Goal: Task Accomplishment & Management: Complete application form

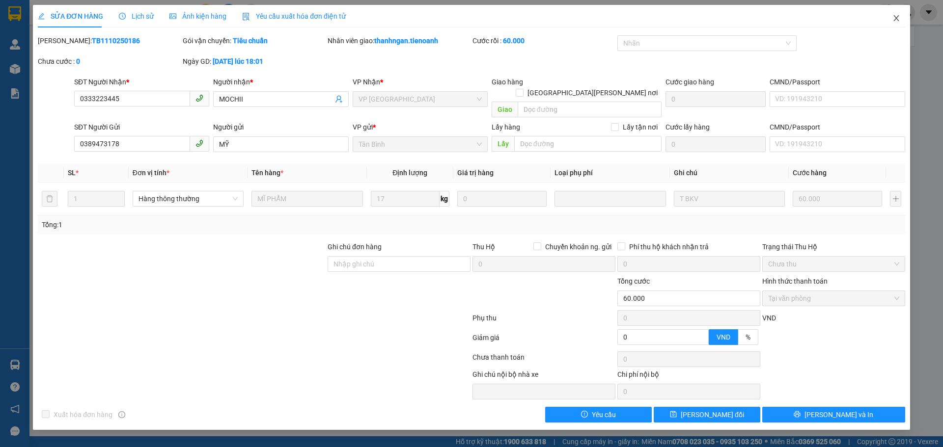
click at [896, 17] on icon "close" at bounding box center [896, 18] width 8 height 8
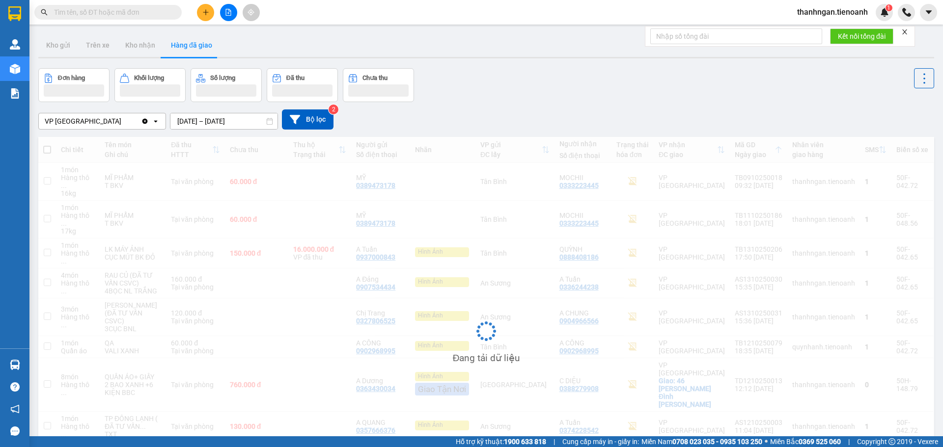
click at [98, 8] on input "text" at bounding box center [112, 12] width 116 height 11
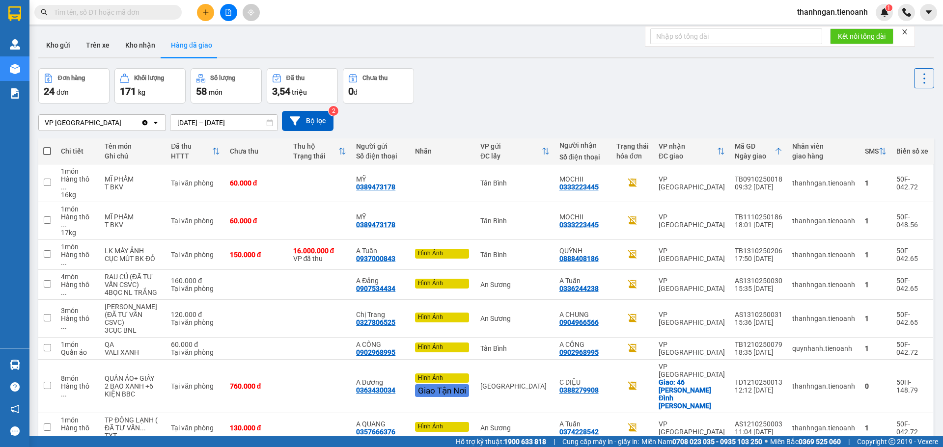
paste input "0767919979"
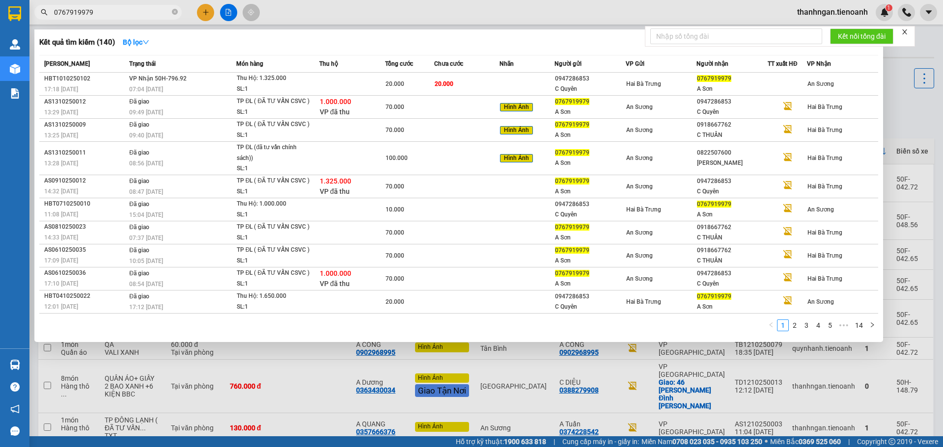
type input "0767919979"
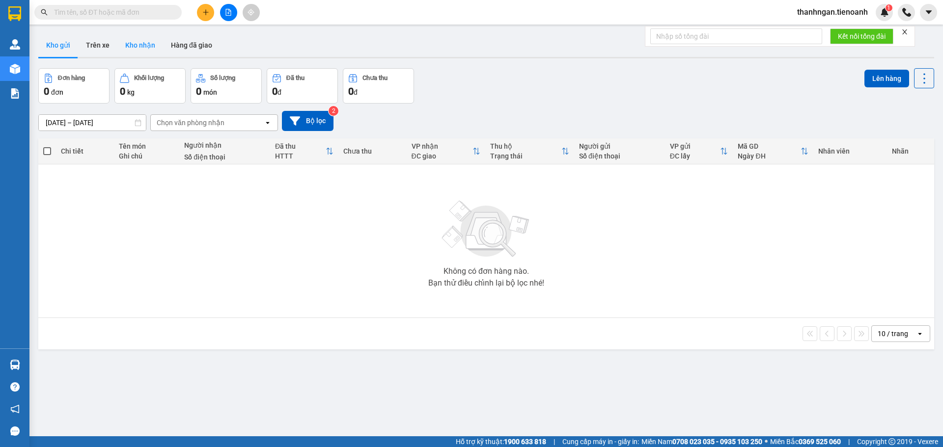
click at [149, 45] on button "Kho nhận" at bounding box center [140, 45] width 46 height 24
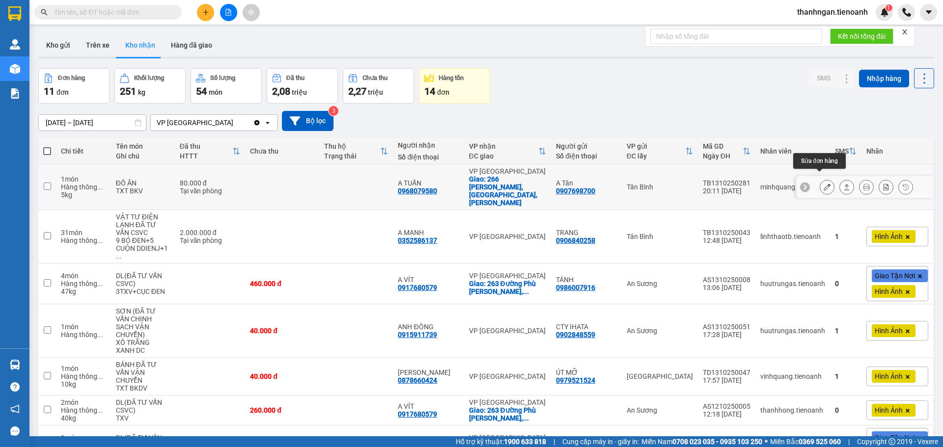
click at [823, 180] on button at bounding box center [827, 187] width 14 height 17
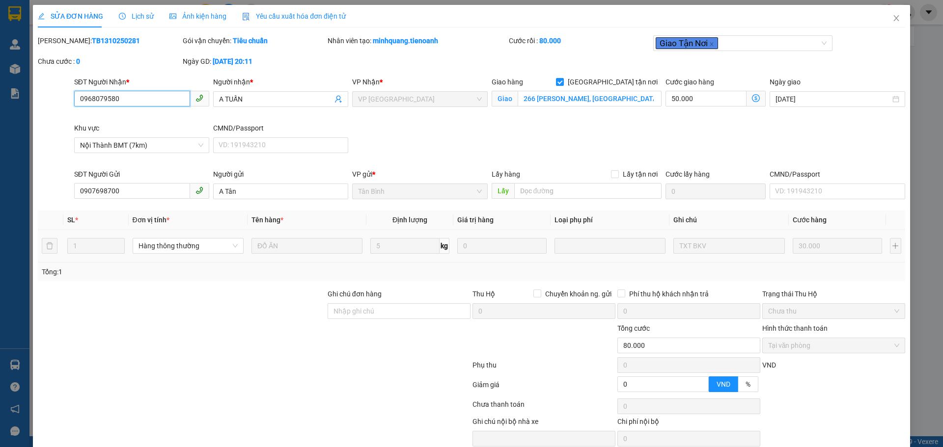
type input "0968079580"
type input "A TUẤN"
checkbox input "true"
type input "266 Nguyên Tử Lực, Đà Lạt, Lâm Đồng"
type input "0907698700"
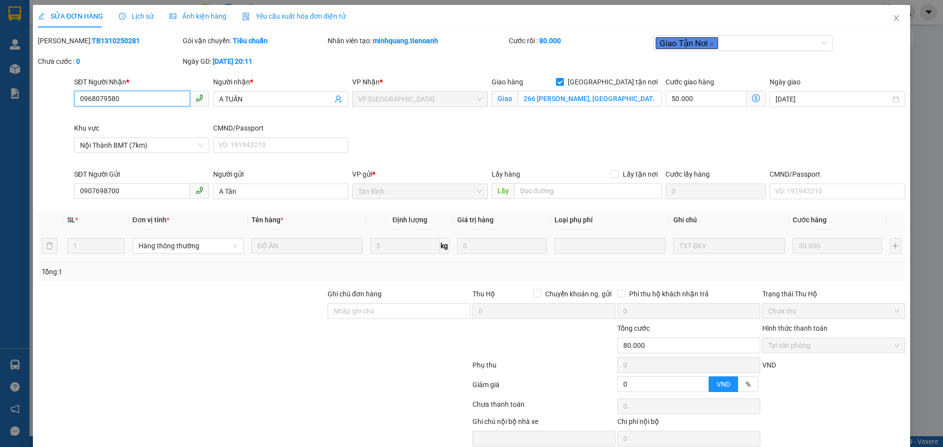
type input "A Tân"
type input "0"
type input "80.000"
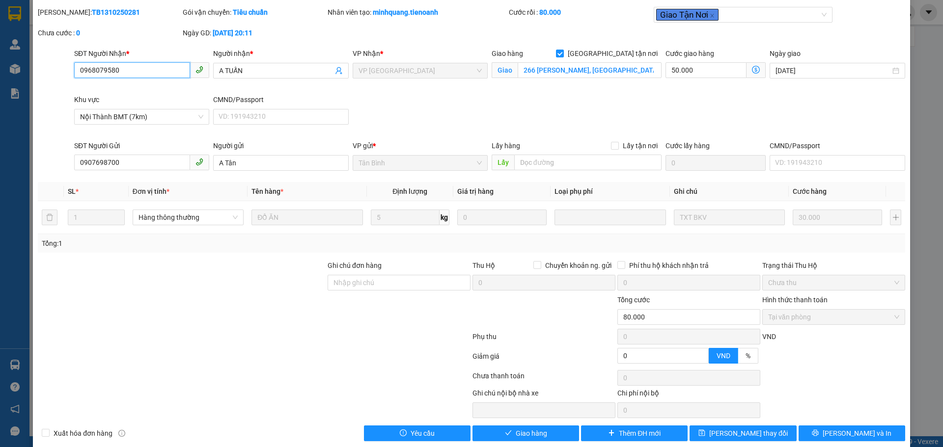
scroll to position [42, 0]
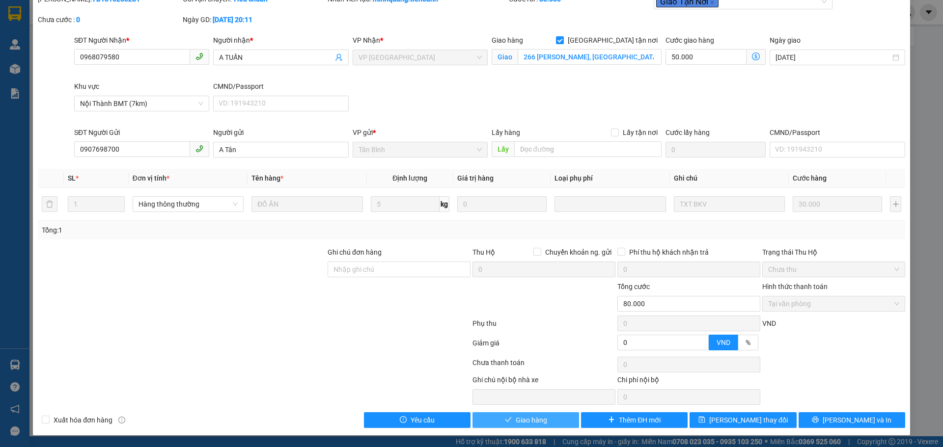
click at [547, 419] on button "Giao hàng" at bounding box center [525, 420] width 107 height 16
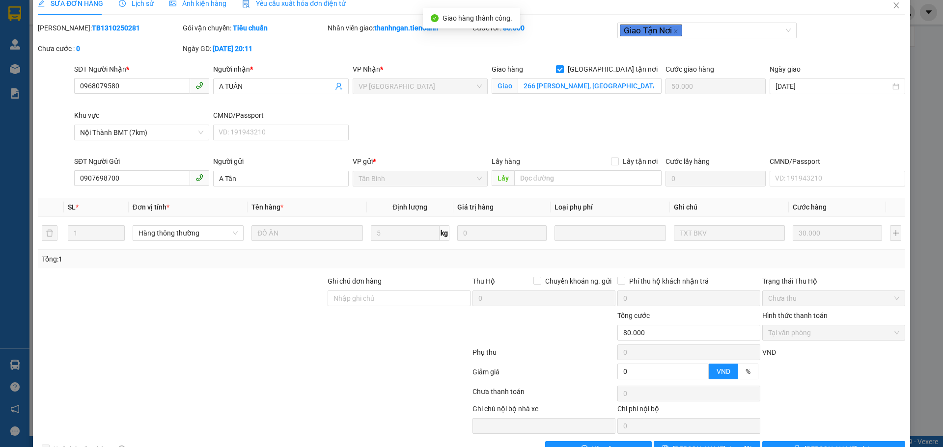
scroll to position [0, 0]
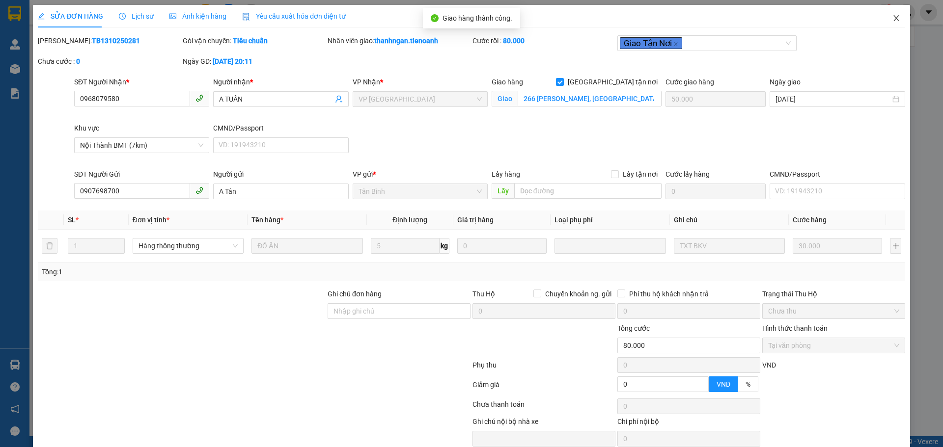
click at [888, 14] on span "Close" at bounding box center [895, 18] width 27 height 27
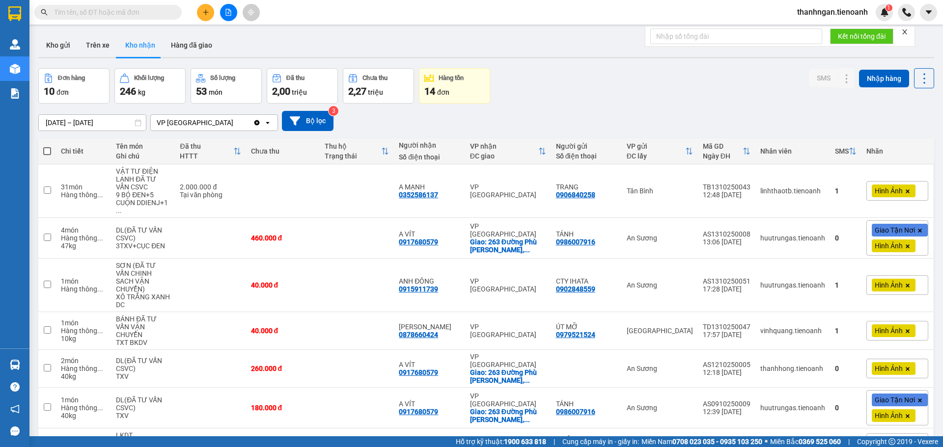
click at [137, 7] on input "text" at bounding box center [112, 12] width 116 height 11
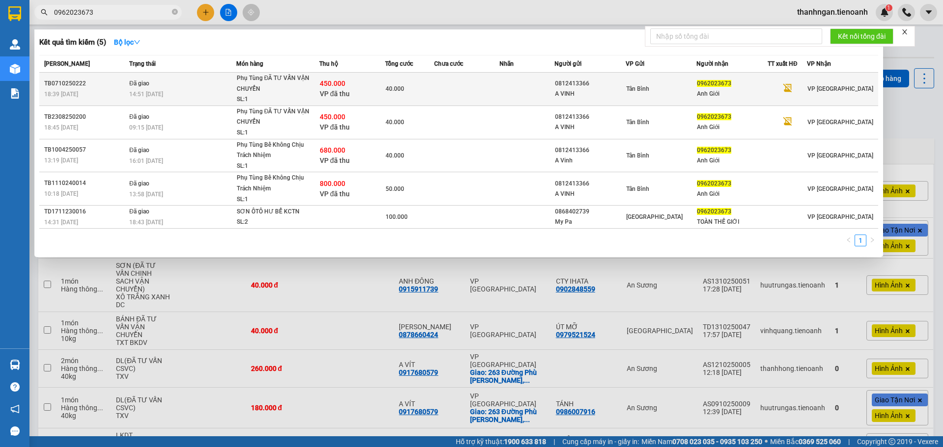
type input "0962023673"
click at [418, 93] on div "40.000" at bounding box center [409, 88] width 48 height 11
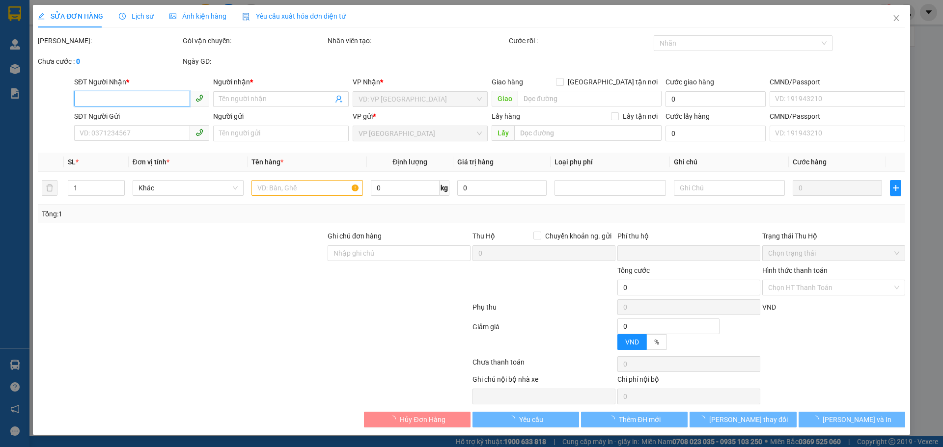
type input "0962023673"
type input "Anh Giới"
type input "0812413366"
type input "A VINH"
type input "Tiền TH CR"
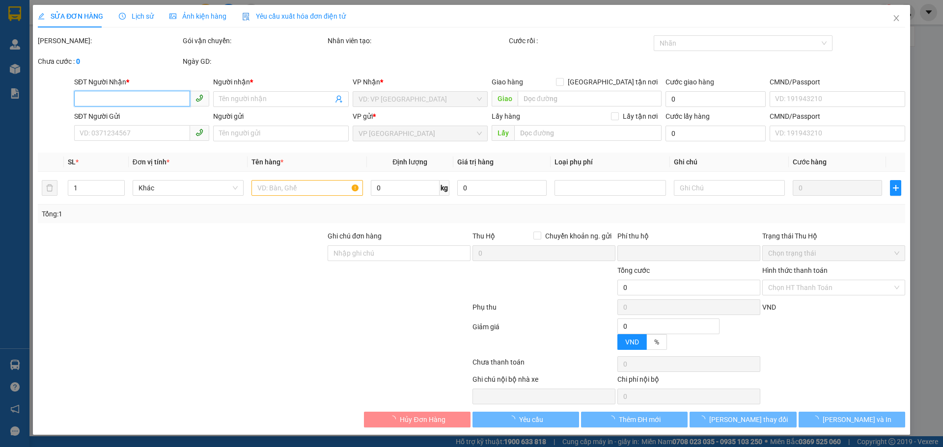
type input "450.000"
type input "0"
type input "40.000"
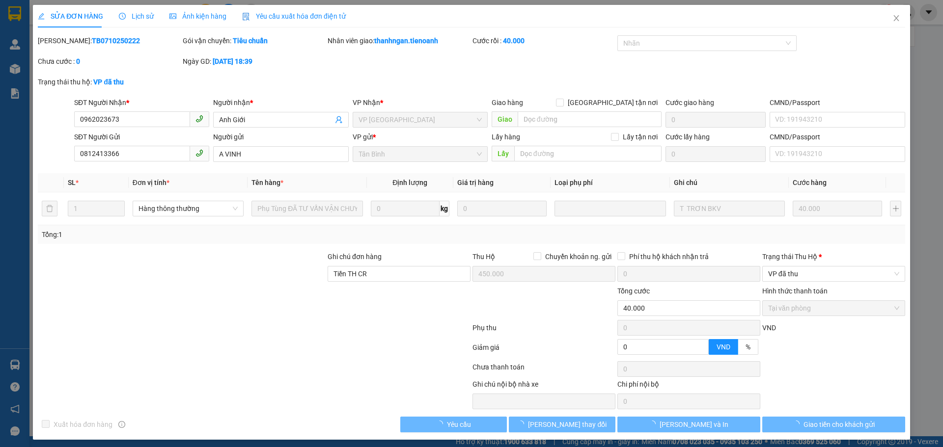
click at [135, 14] on span "Lịch sử" at bounding box center [136, 16] width 35 height 8
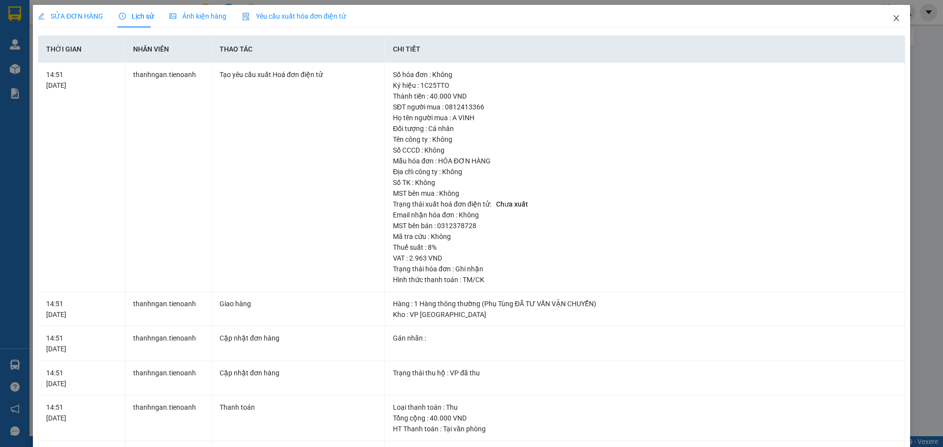
click at [893, 18] on icon "close" at bounding box center [895, 18] width 5 height 6
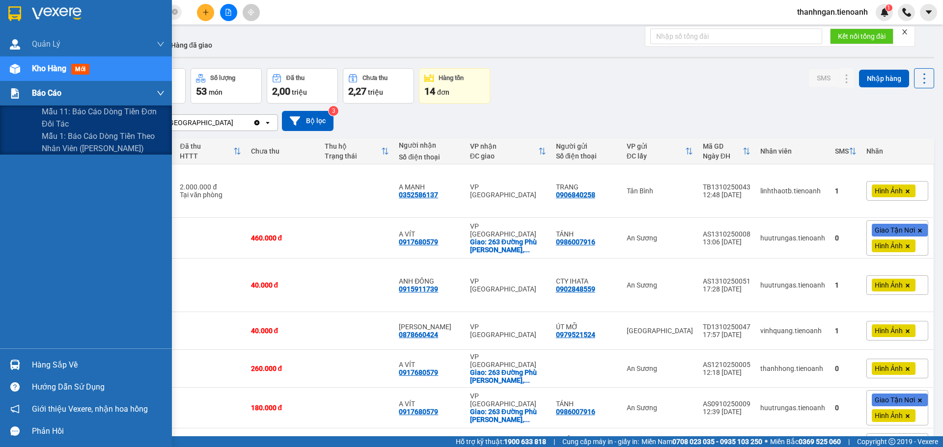
click at [34, 90] on span "Báo cáo" at bounding box center [46, 93] width 29 height 12
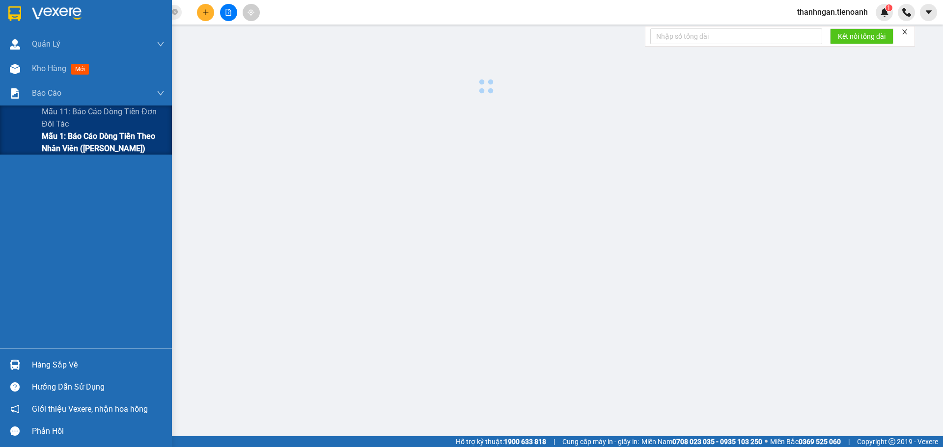
click at [70, 142] on span "Mẫu 1: [PERSON_NAME] dòng [PERSON_NAME] [PERSON_NAME] ([PERSON_NAME])" at bounding box center [103, 142] width 123 height 25
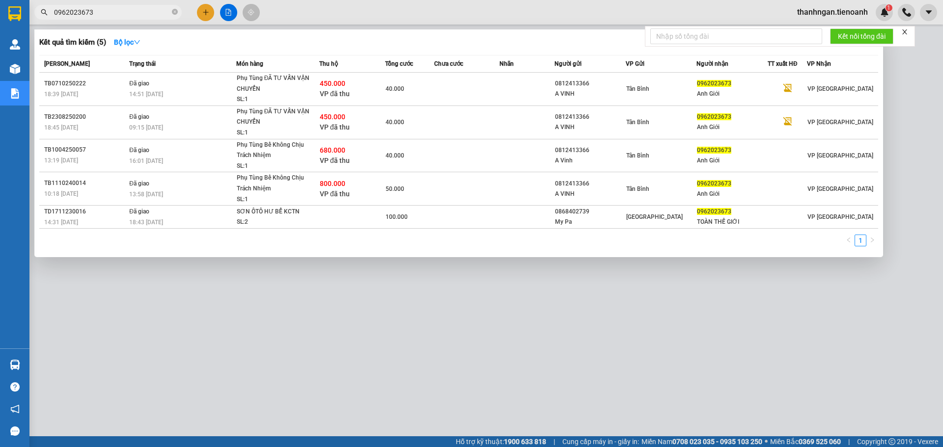
click at [97, 14] on input "0962023673" at bounding box center [112, 12] width 116 height 11
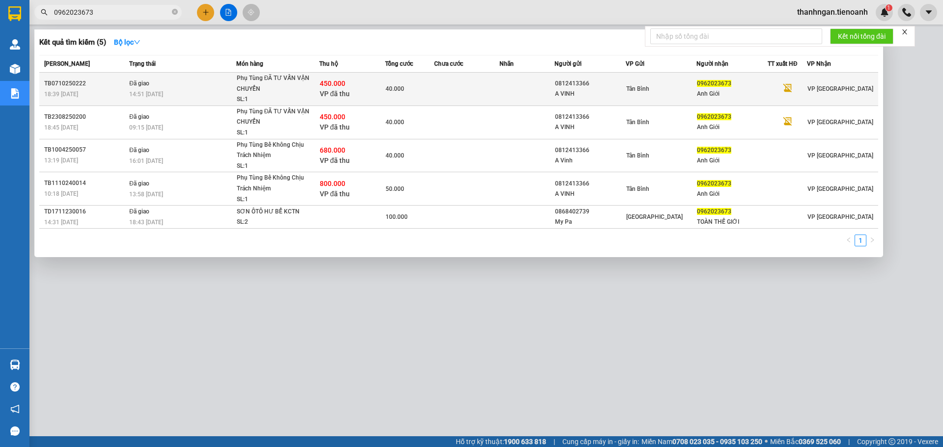
click at [447, 89] on td at bounding box center [467, 89] width 66 height 33
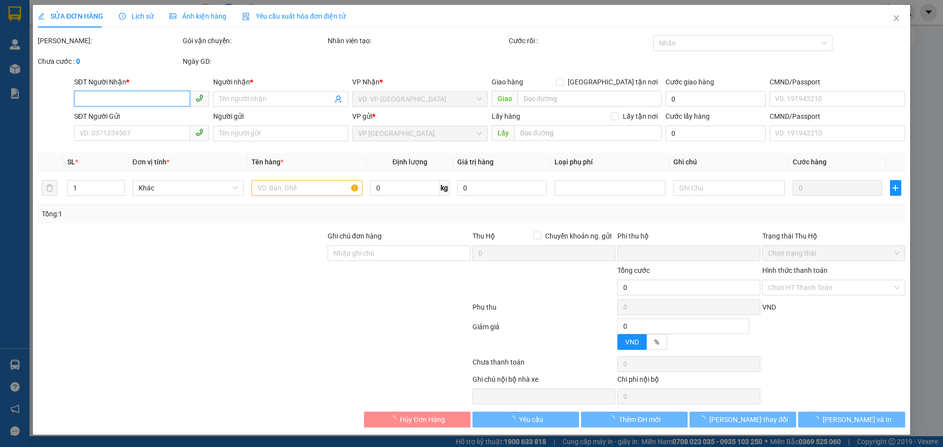
type input "0962023673"
type input "Anh Giới"
type input "0812413366"
type input "A VINH"
type input "Tiền TH CR"
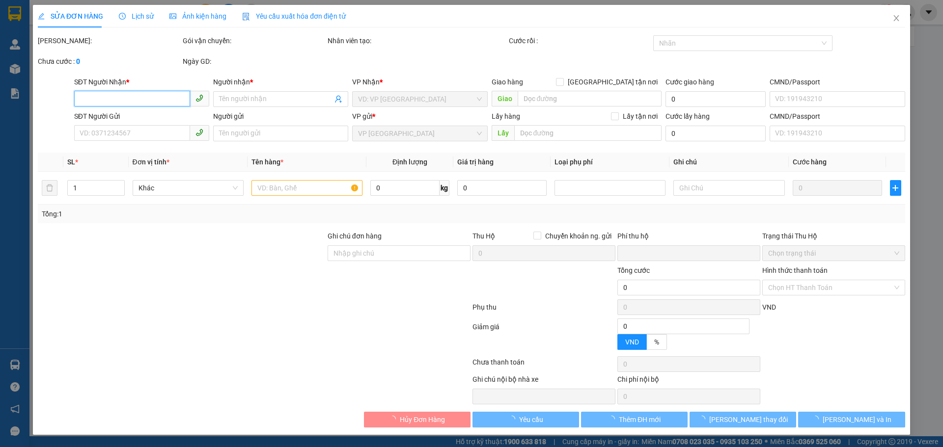
type input "450.000"
type input "0"
type input "40.000"
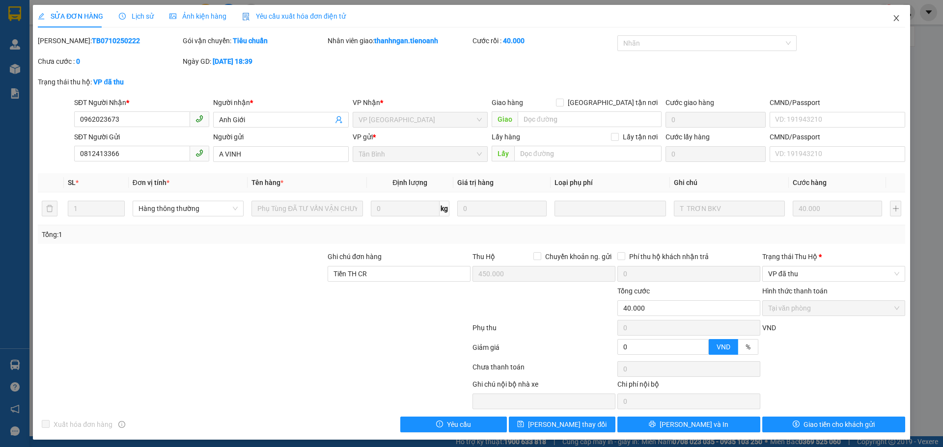
click at [893, 20] on icon "close" at bounding box center [895, 18] width 5 height 6
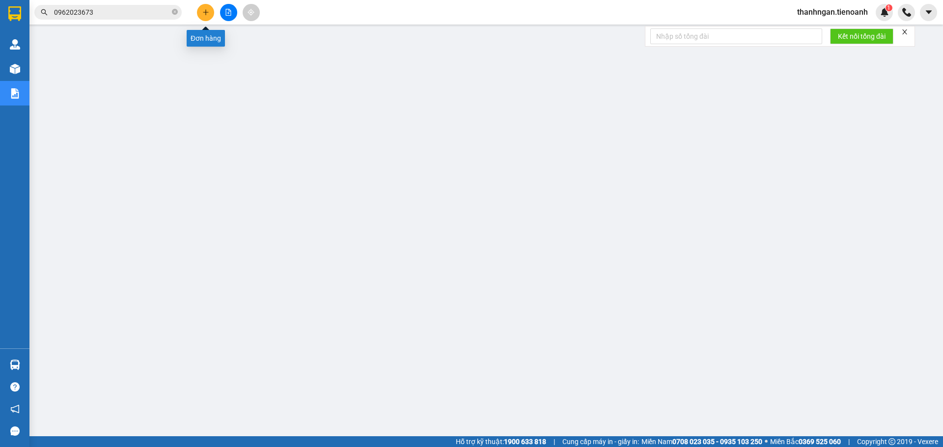
click at [209, 14] on button at bounding box center [205, 12] width 17 height 17
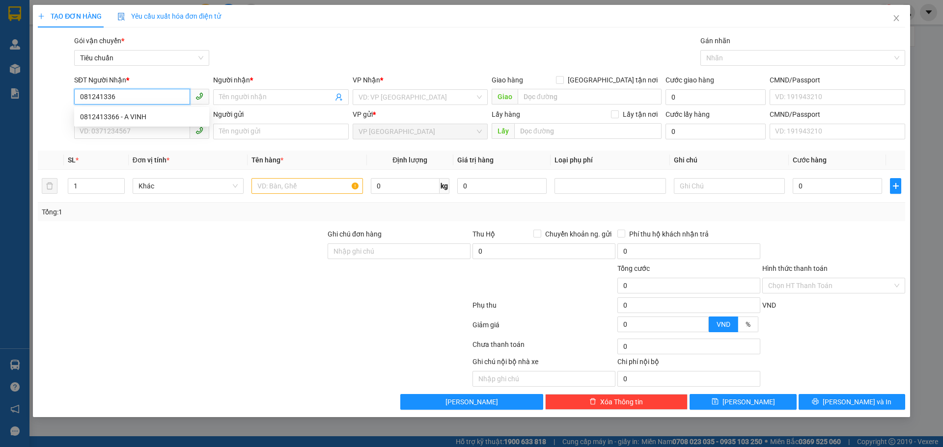
type input "0812413366"
click at [131, 116] on div "0812413366 - A VINH" at bounding box center [141, 116] width 123 height 11
type input "A VINH"
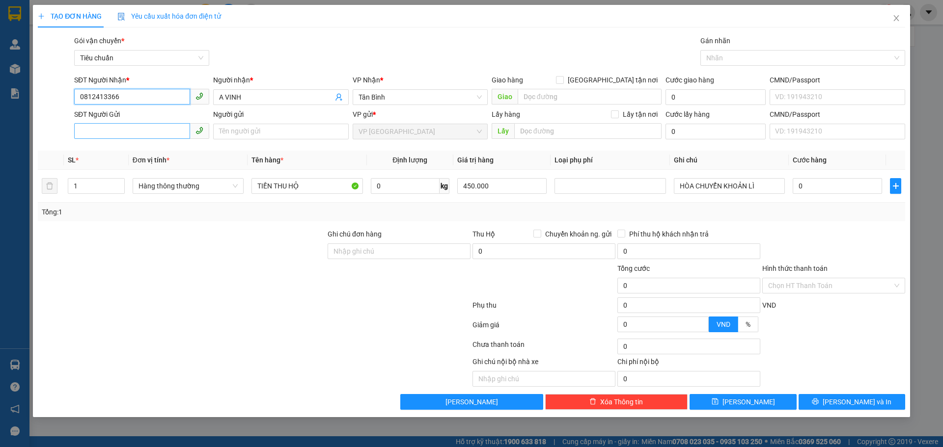
type input "0812413366"
click at [126, 128] on input "SĐT Người Gửi" at bounding box center [132, 131] width 116 height 16
type input "0962023673"
click at [252, 136] on input "Người gửi" at bounding box center [280, 132] width 135 height 16
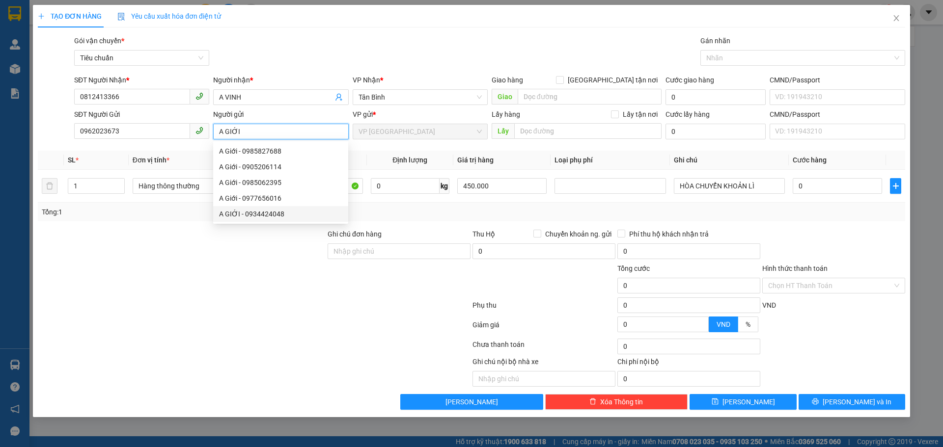
type input "A GIỚI"
click at [229, 260] on div at bounding box center [182, 246] width 290 height 34
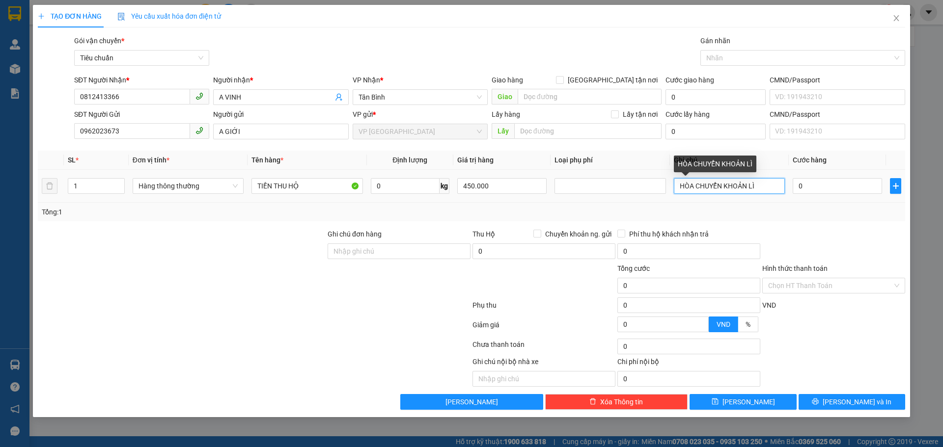
click at [757, 186] on input "HÒA CHUYỂN KHOẢN LÌ" at bounding box center [729, 186] width 111 height 16
type input "H"
click at [710, 185] on input "NGÂN CK QUANG" at bounding box center [729, 186] width 111 height 16
type input "NGÂN CK ANH QUANG"
click at [819, 285] on input "Hình thức thanh toán" at bounding box center [830, 285] width 124 height 15
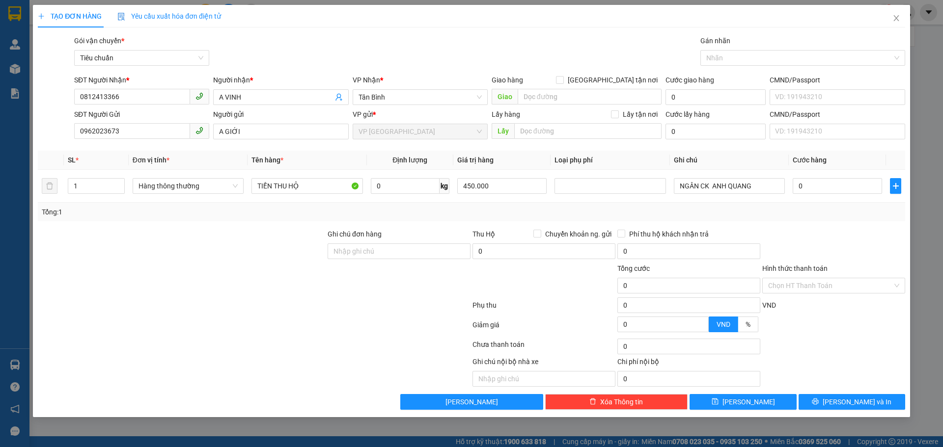
click at [800, 236] on div at bounding box center [833, 246] width 145 height 34
click at [894, 18] on icon "close" at bounding box center [896, 18] width 8 height 8
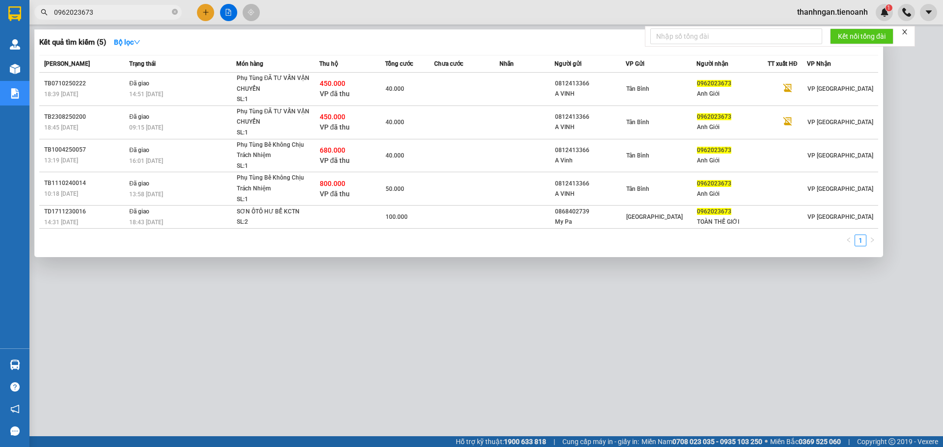
click at [128, 14] on input "0962023673" at bounding box center [112, 12] width 116 height 11
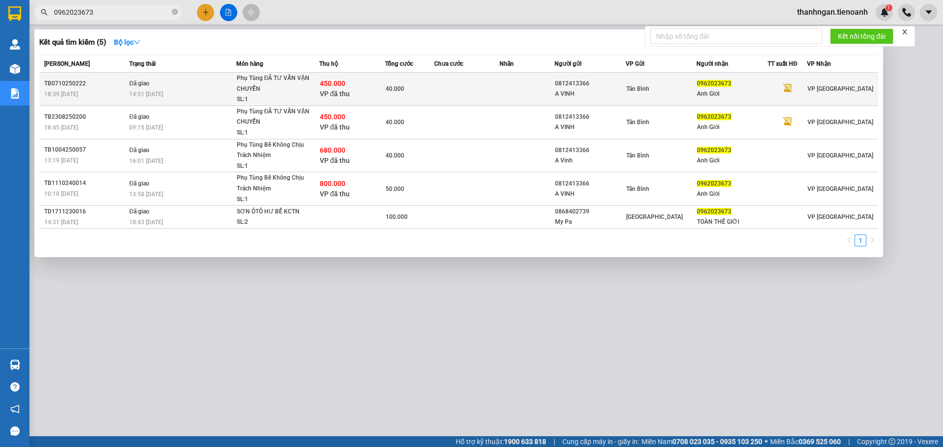
click at [479, 85] on td at bounding box center [467, 89] width 66 height 33
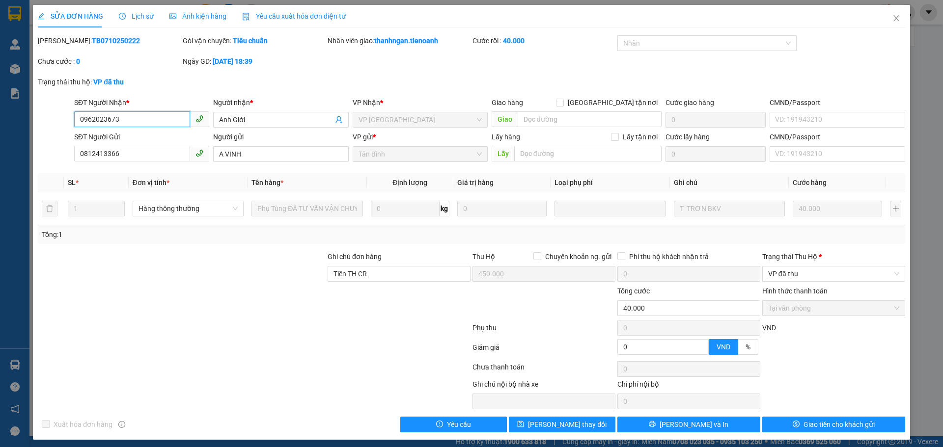
type input "0962023673"
type input "Anh Giới"
type input "0812413366"
type input "A VINH"
type input "Tiền TH CR"
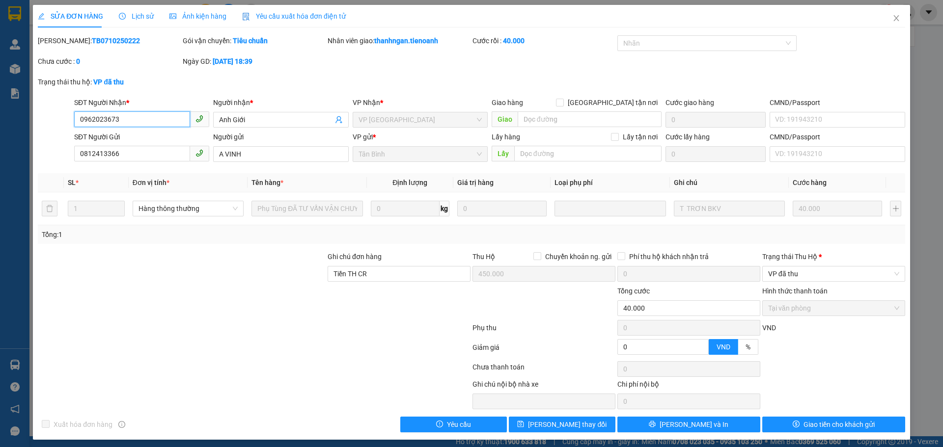
type input "450.000"
type input "0"
type input "40.000"
click at [893, 17] on icon "close" at bounding box center [895, 18] width 5 height 6
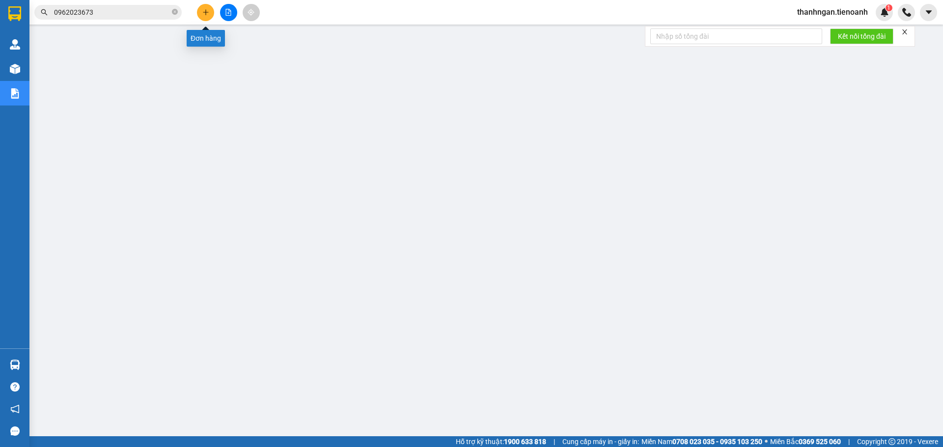
click at [203, 14] on icon "plus" at bounding box center [205, 12] width 7 height 7
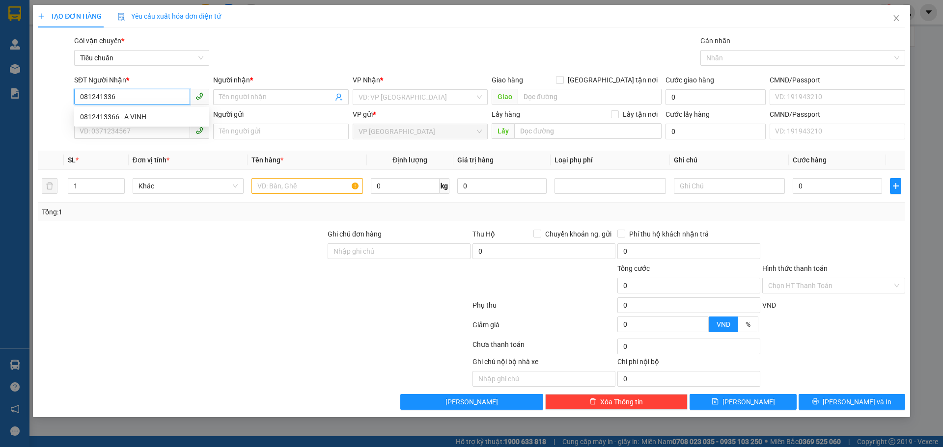
type input "0812413366"
click at [161, 112] on div "0812413366 - A VINH" at bounding box center [141, 116] width 123 height 11
type input "A VINH"
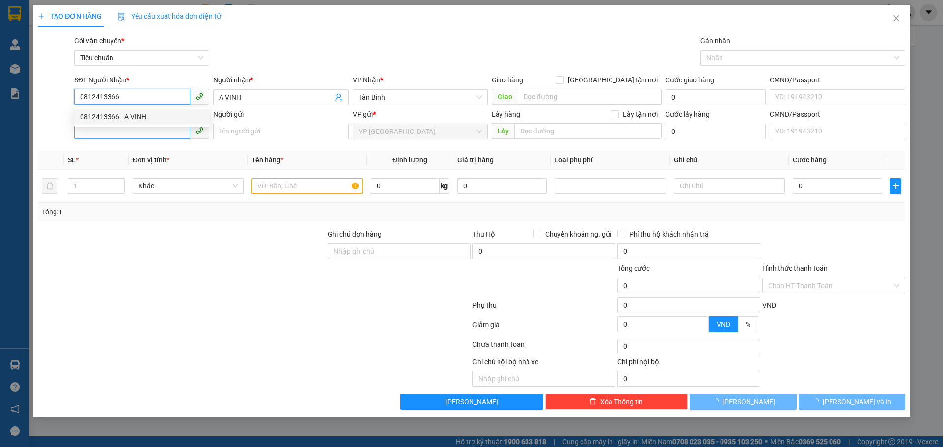
type input "0812413366"
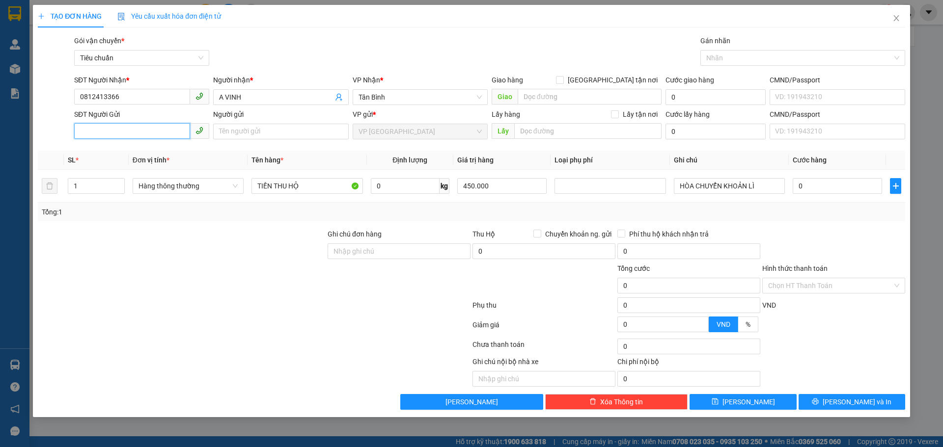
click at [132, 135] on input "SĐT Người Gửi" at bounding box center [132, 131] width 116 height 16
type input "0962023673"
click at [245, 132] on input "Người gửi" at bounding box center [280, 132] width 135 height 16
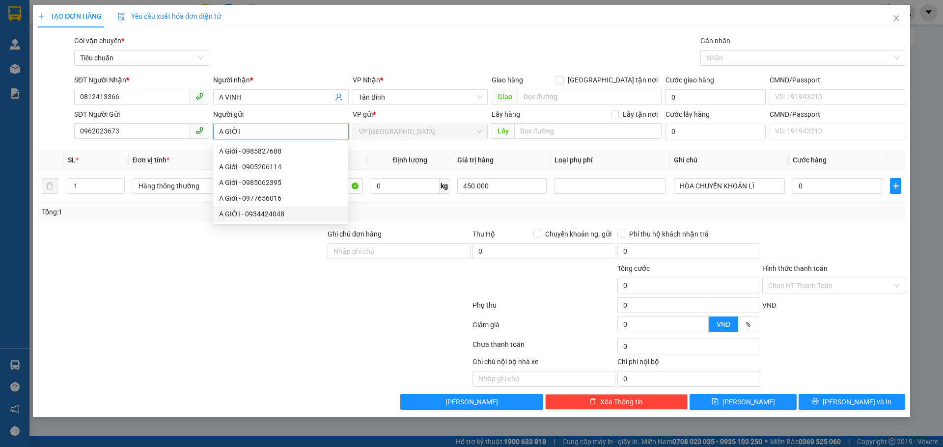
type input "A GIỚI"
drag, startPoint x: 217, startPoint y: 268, endPoint x: 219, endPoint y: 263, distance: 5.1
click at [217, 265] on div at bounding box center [182, 280] width 290 height 34
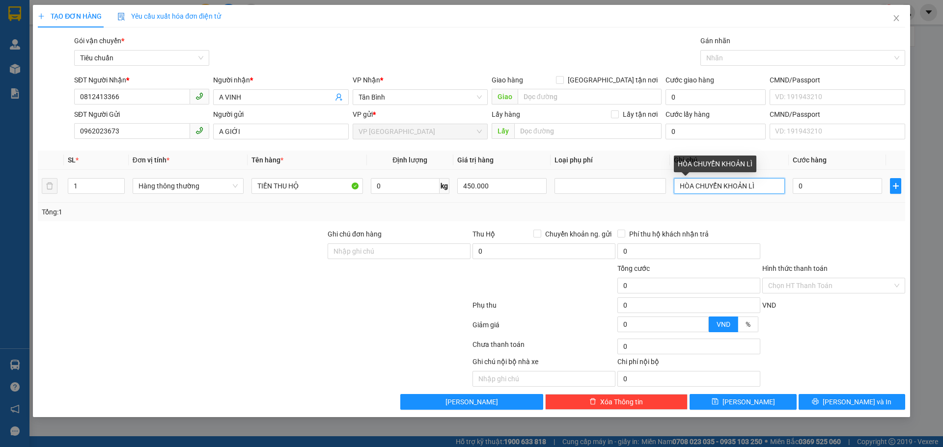
click at [752, 185] on input "HÒA CHUYỂN KHOẢN LÌ" at bounding box center [729, 186] width 111 height 16
click at [762, 185] on input "HÒA CHUYỂN KHOẢN LÌ" at bounding box center [729, 186] width 111 height 16
type input "H"
type input "NGÂN CK ANH QUANG"
click at [807, 287] on input "Hình thức thanh toán" at bounding box center [830, 285] width 124 height 15
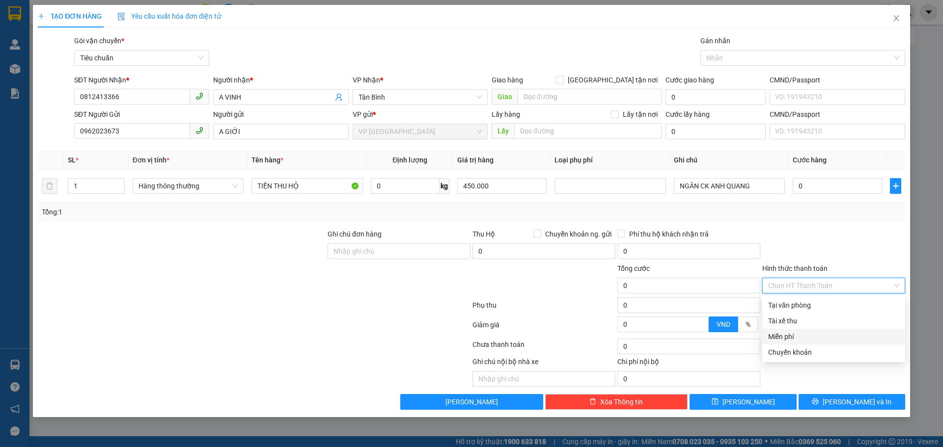
click at [803, 337] on div "Miễn phí" at bounding box center [833, 336] width 131 height 11
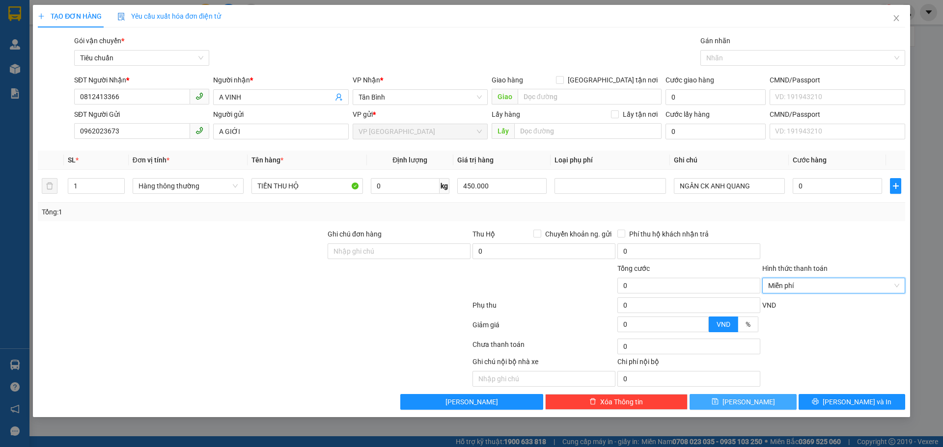
click at [764, 401] on button "Lưu" at bounding box center [742, 402] width 107 height 16
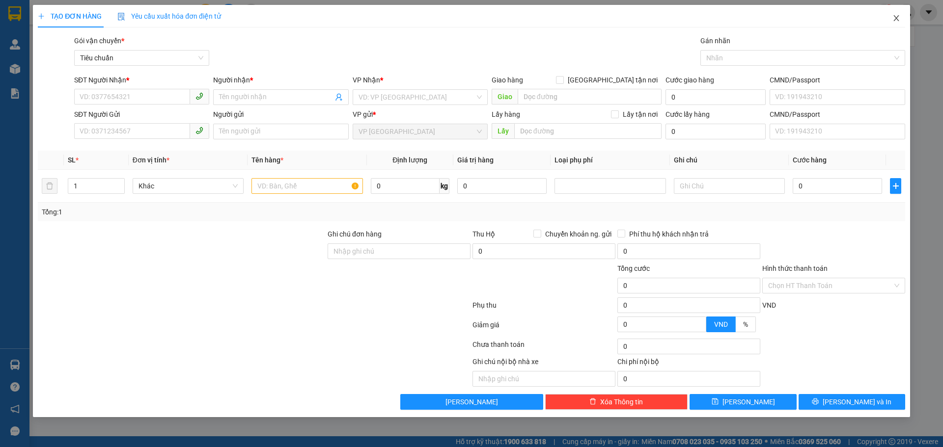
click at [897, 19] on icon "close" at bounding box center [896, 18] width 8 height 8
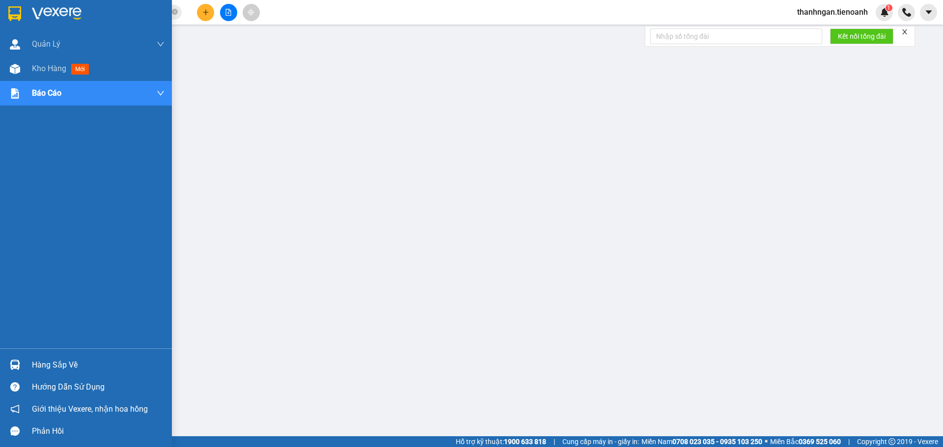
drag, startPoint x: 64, startPoint y: 65, endPoint x: 66, endPoint y: 113, distance: 47.7
click at [65, 65] on span "Kho hàng" at bounding box center [49, 68] width 34 height 9
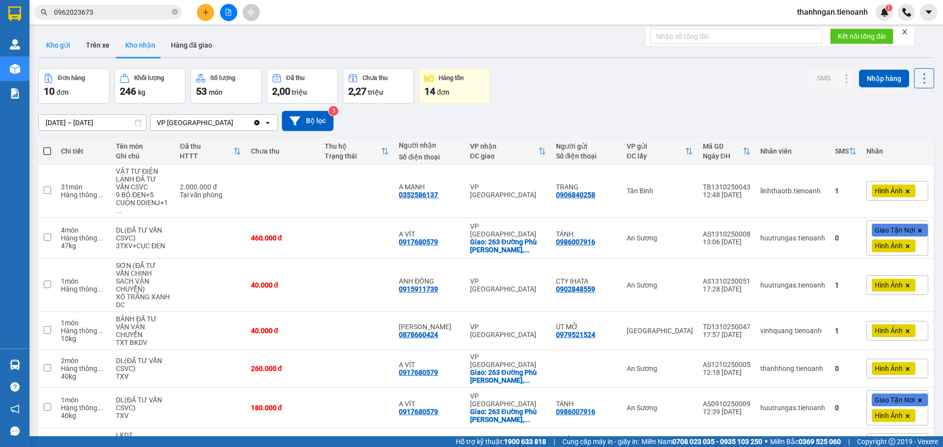
click at [63, 47] on button "Kho gửi" at bounding box center [58, 45] width 40 height 24
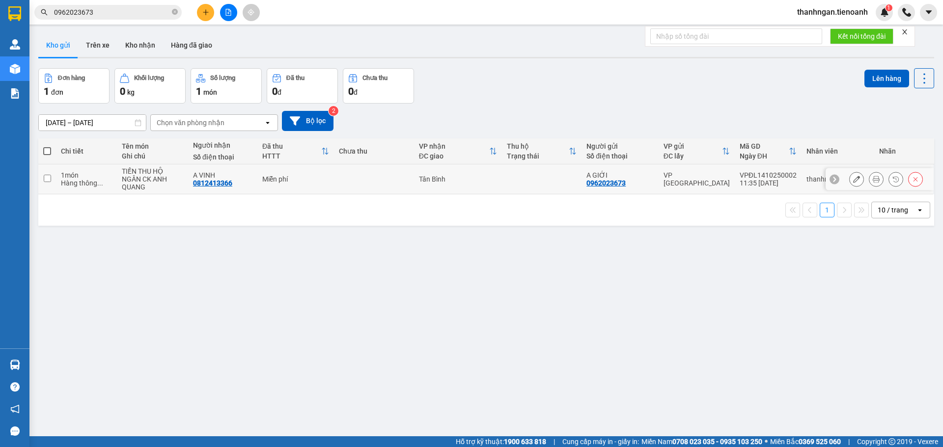
click at [47, 177] on input "checkbox" at bounding box center [47, 178] width 7 height 7
checkbox input "true"
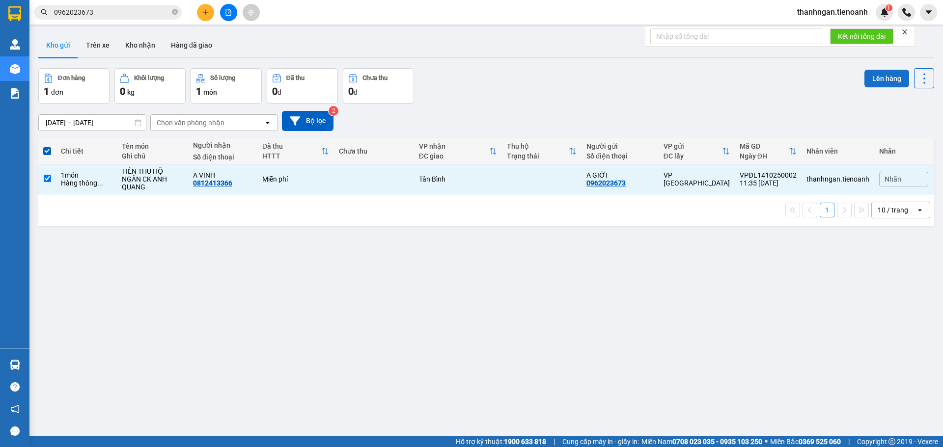
click at [880, 82] on button "Lên hàng" at bounding box center [886, 79] width 45 height 18
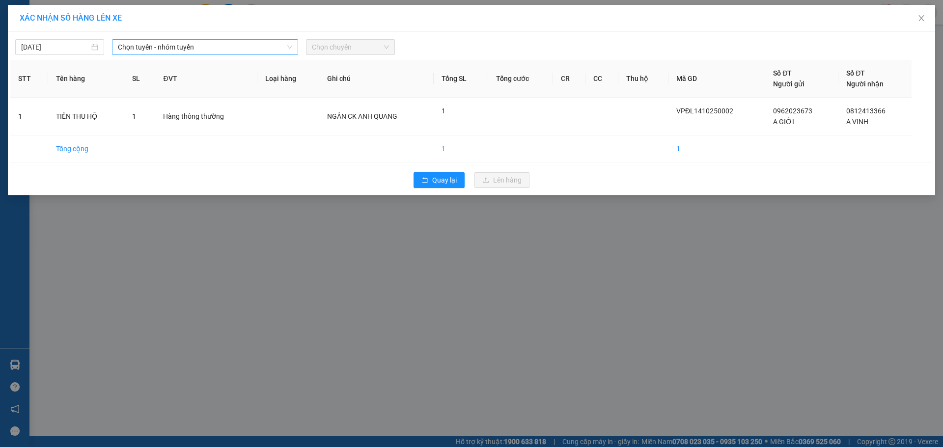
click at [242, 44] on span "Chọn tuyến - nhóm tuyến" at bounding box center [205, 47] width 174 height 15
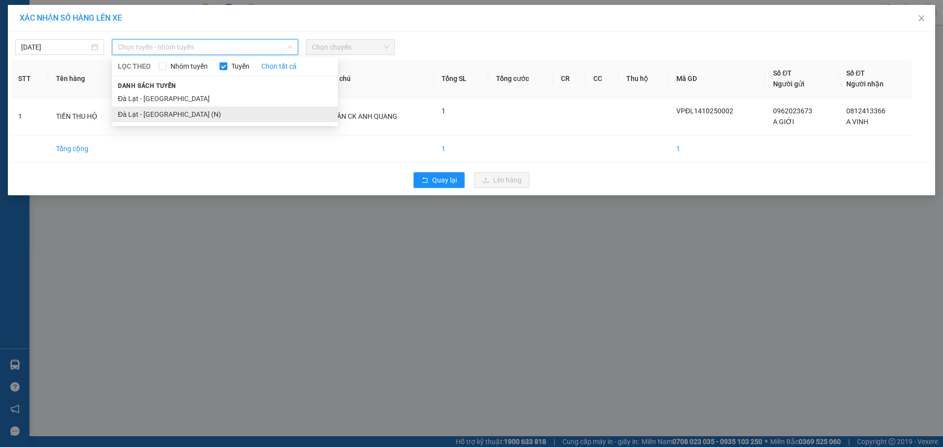
click at [167, 112] on li "Đà Lạt - Sài Gòn (N)" at bounding box center [225, 115] width 226 height 16
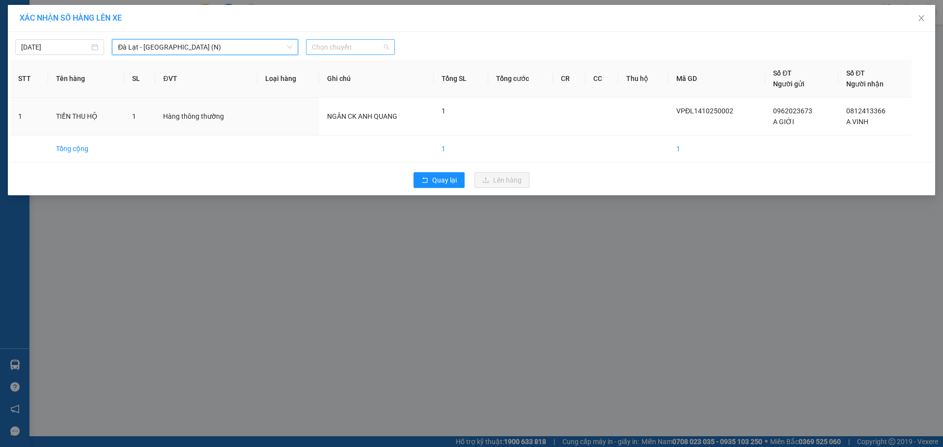
click at [347, 50] on span "Chọn chuyến" at bounding box center [350, 47] width 77 height 15
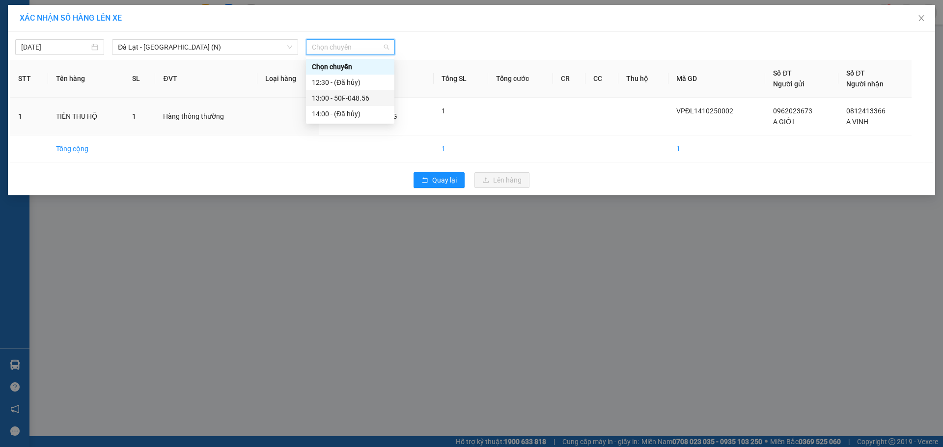
click at [339, 100] on div "13:00 - 50F-048.56" at bounding box center [350, 98] width 77 height 11
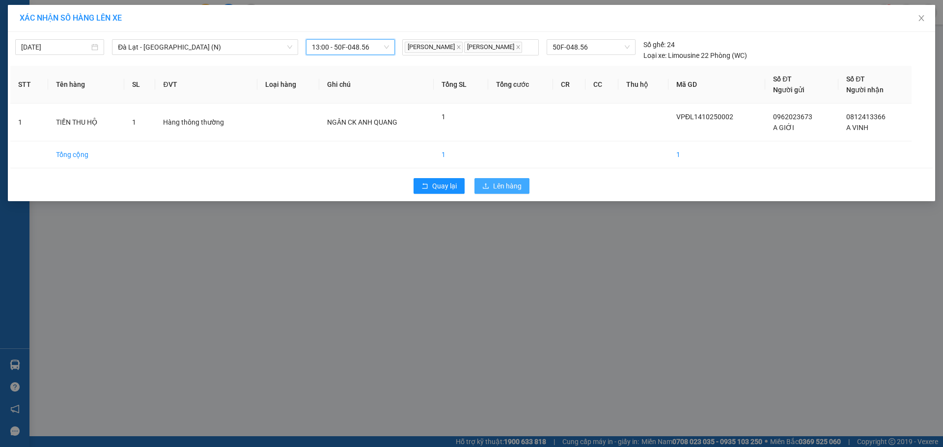
click at [509, 187] on span "Lên hàng" at bounding box center [507, 186] width 28 height 11
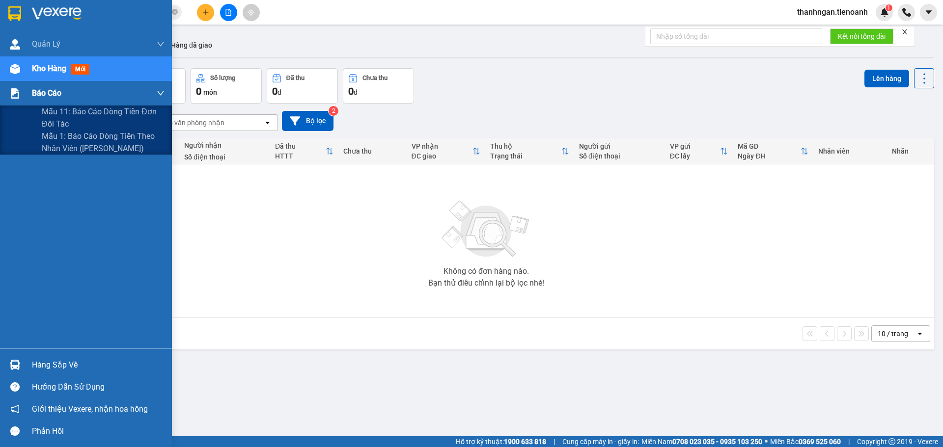
click at [34, 91] on span "Báo cáo" at bounding box center [46, 93] width 29 height 12
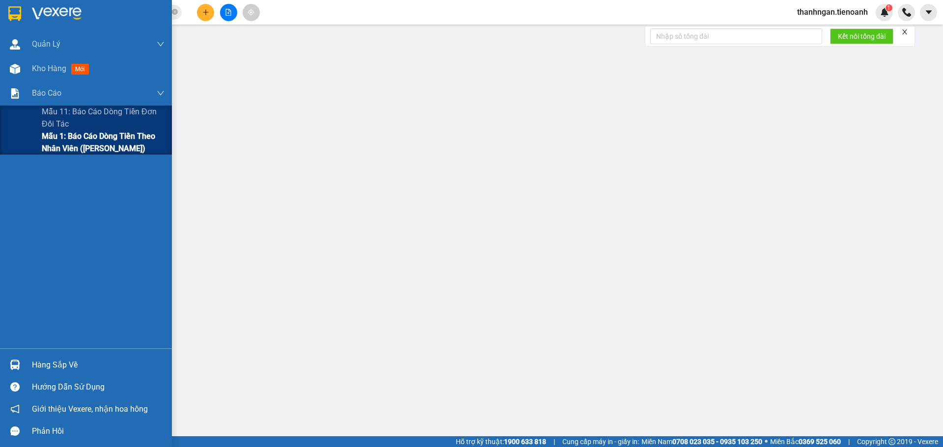
click at [77, 139] on span "Mẫu 1: [PERSON_NAME] dòng [PERSON_NAME] [PERSON_NAME] ([PERSON_NAME])" at bounding box center [103, 142] width 123 height 25
